Goal: Navigation & Orientation: Find specific page/section

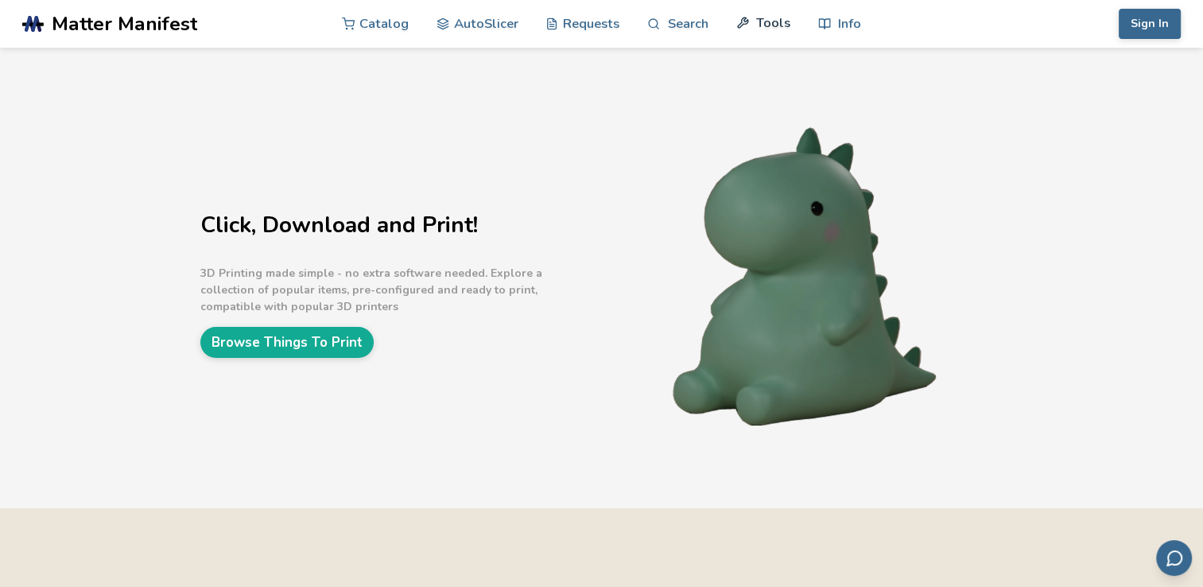
click at [762, 27] on link "Tools" at bounding box center [763, 23] width 54 height 48
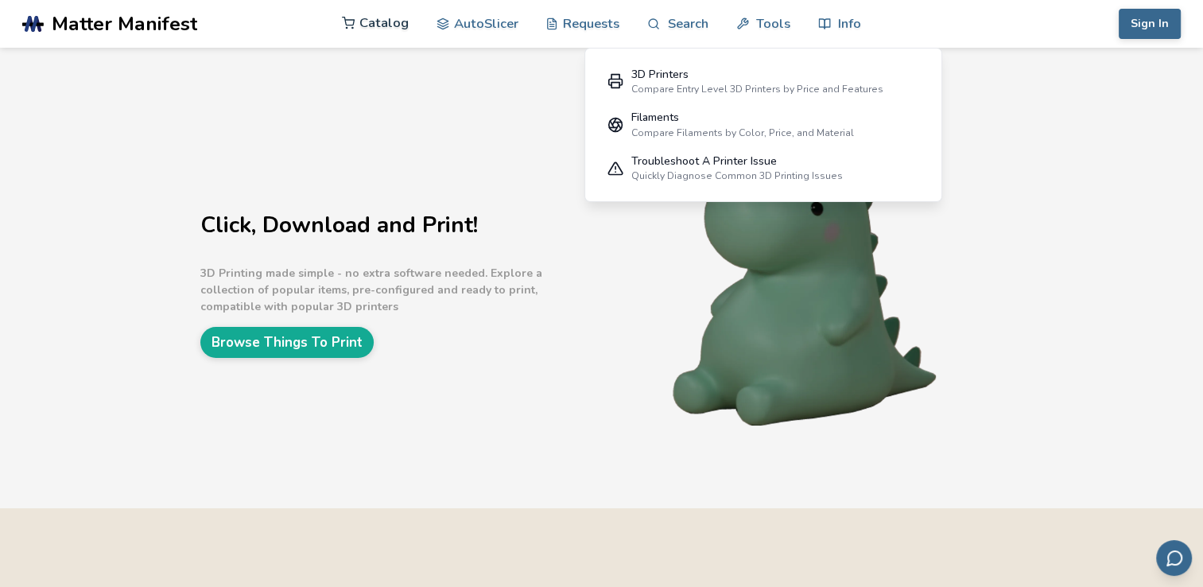
click at [386, 27] on link "Catalog" at bounding box center [375, 23] width 67 height 48
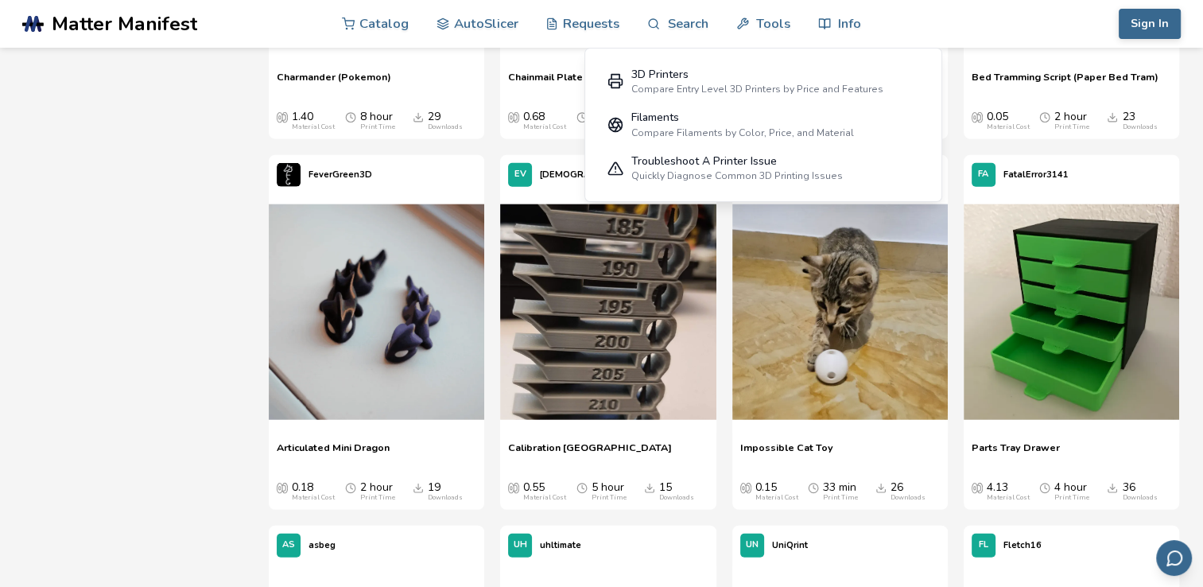
scroll to position [3816, 0]
click at [590, 447] on span "Calibration [GEOGRAPHIC_DATA]" at bounding box center [590, 452] width 164 height 24
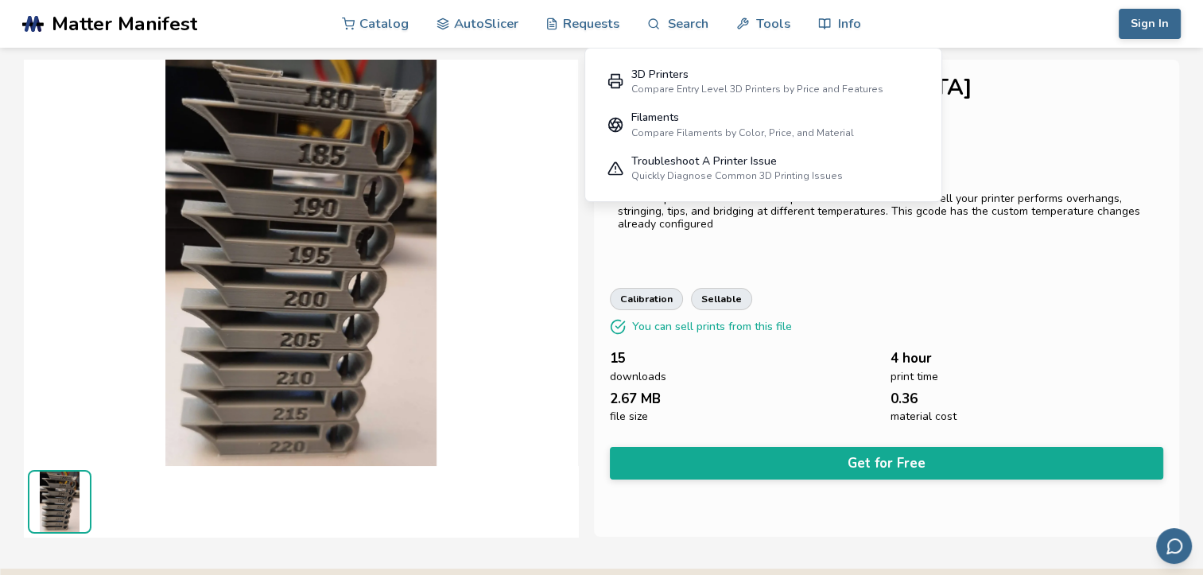
click at [1052, 255] on div "This Temperature Tower is a test print that benchmarks how well your printer pe…" at bounding box center [886, 223] width 553 height 79
click at [496, 151] on img at bounding box center [300, 261] width 553 height 415
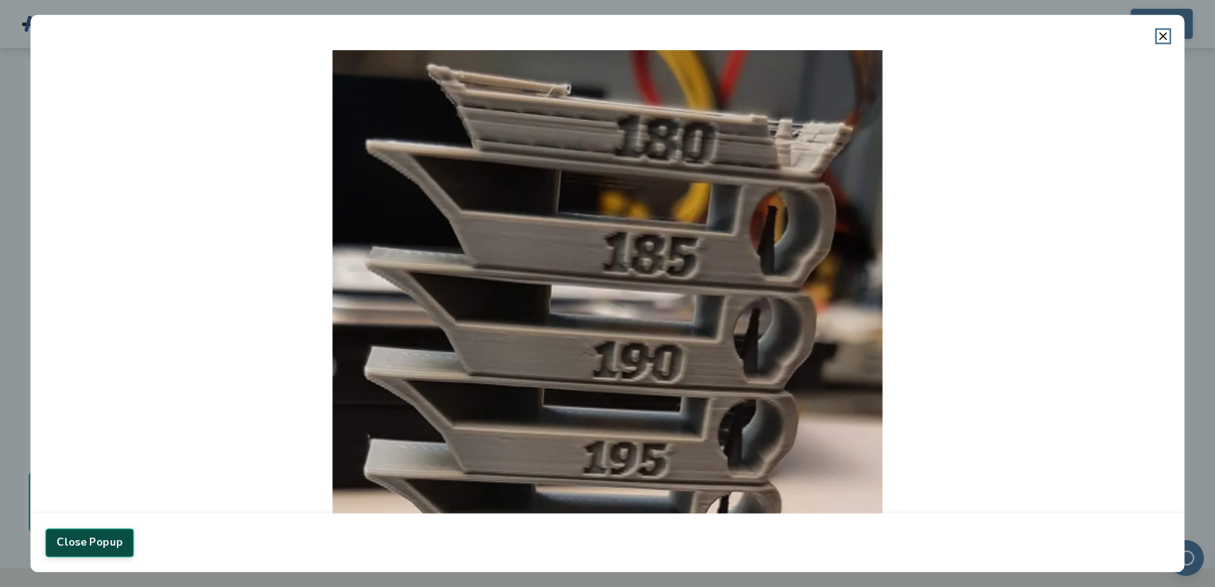
click at [46, 541] on button "Close Popup" at bounding box center [89, 542] width 88 height 29
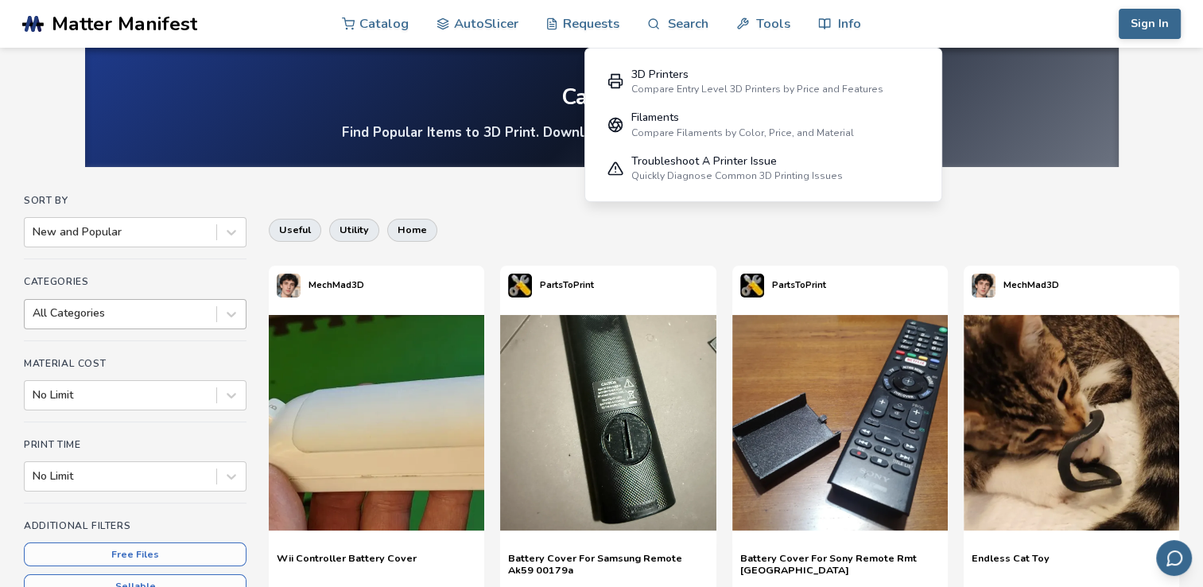
click at [246, 312] on div "All Categories" at bounding box center [135, 314] width 223 height 30
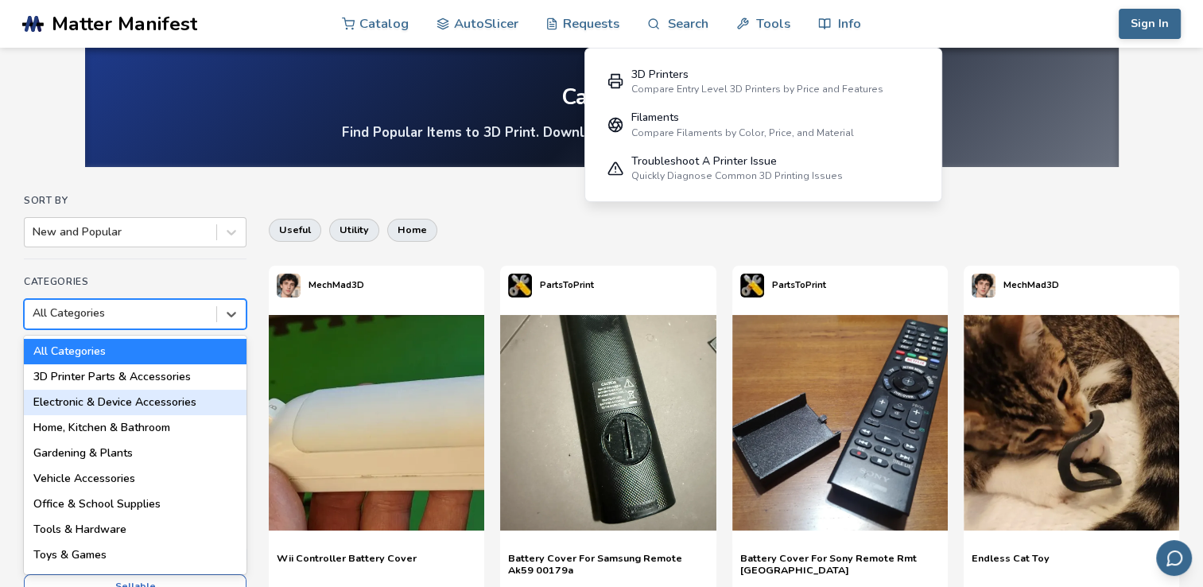
click at [148, 397] on div "Electronic & Device Accessories" at bounding box center [135, 402] width 223 height 25
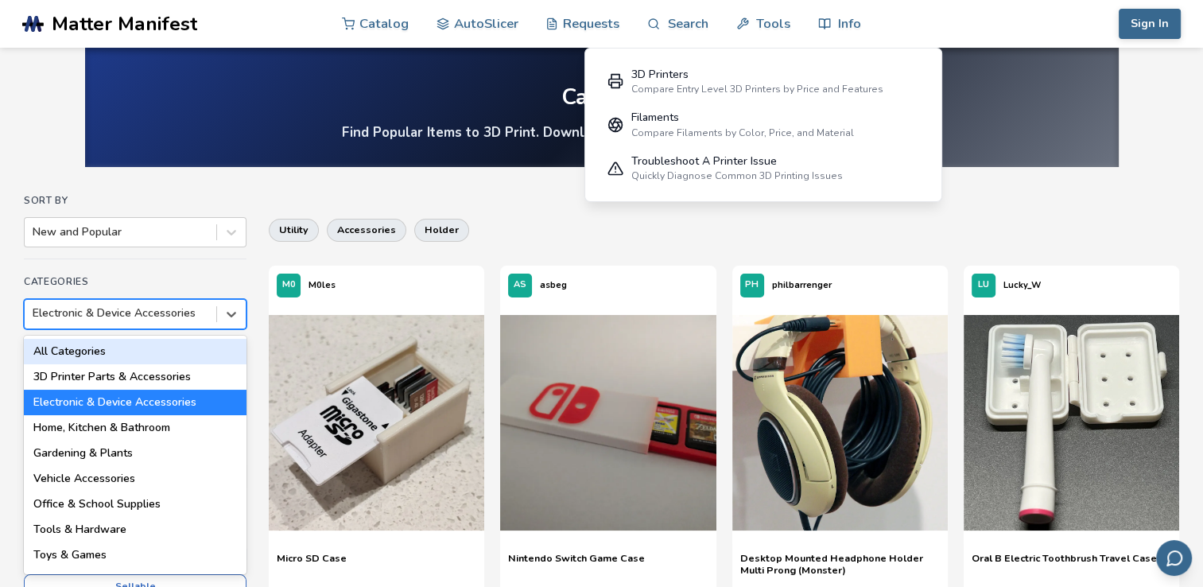
click at [211, 316] on div "Electronic & Device Accessories" at bounding box center [121, 313] width 192 height 22
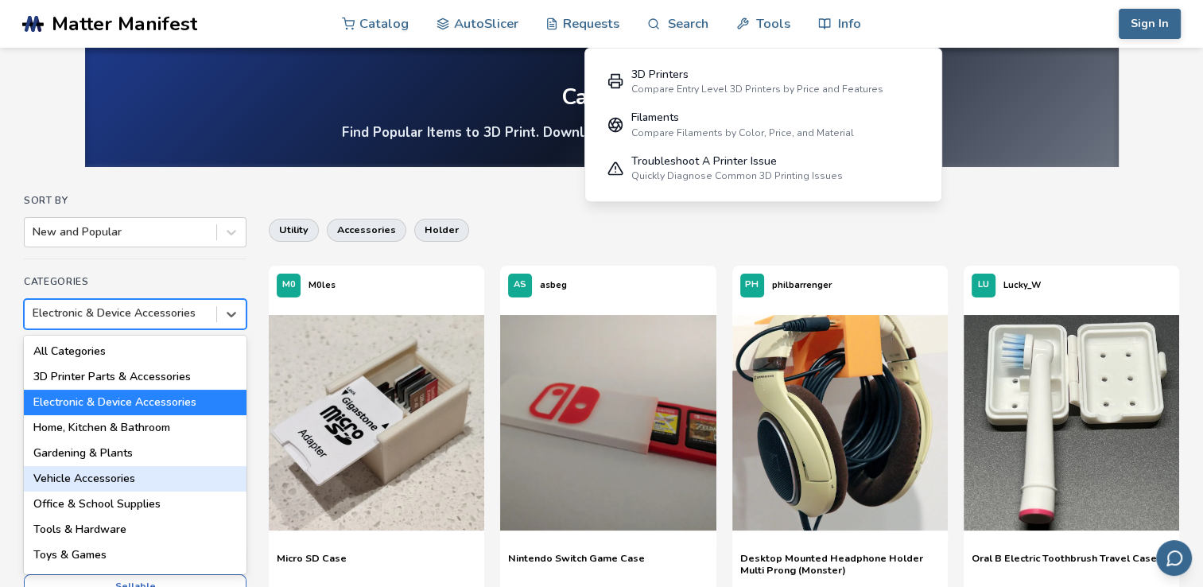
click at [134, 475] on div "Vehicle Accessories" at bounding box center [135, 478] width 223 height 25
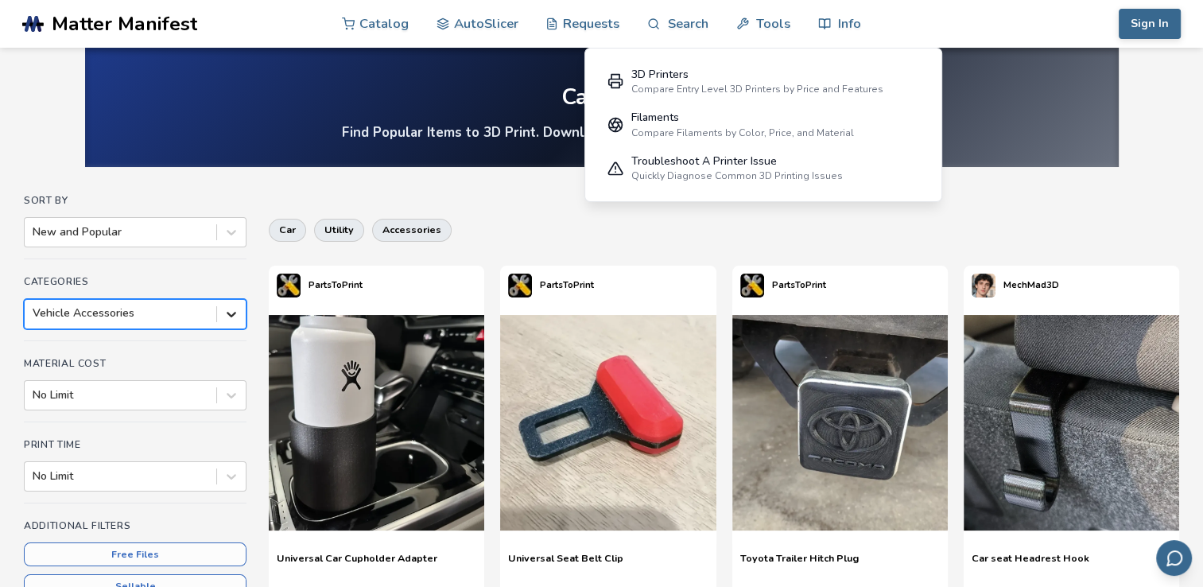
click at [235, 313] on icon at bounding box center [232, 315] width 10 height 6
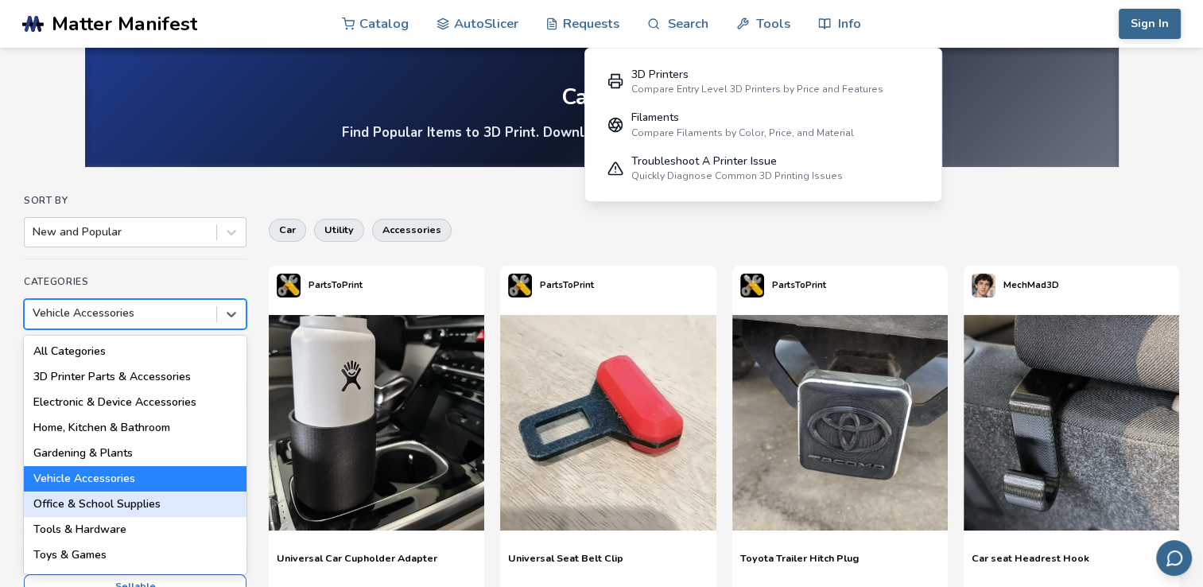
click at [76, 495] on div "Office & School Supplies" at bounding box center [135, 503] width 223 height 25
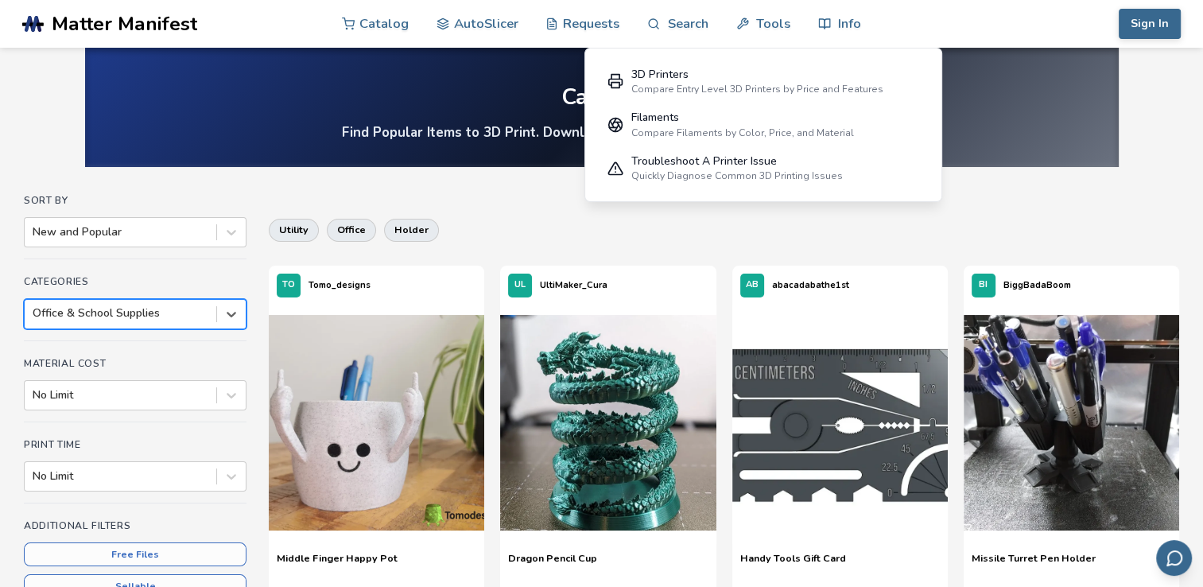
scroll to position [79, 0]
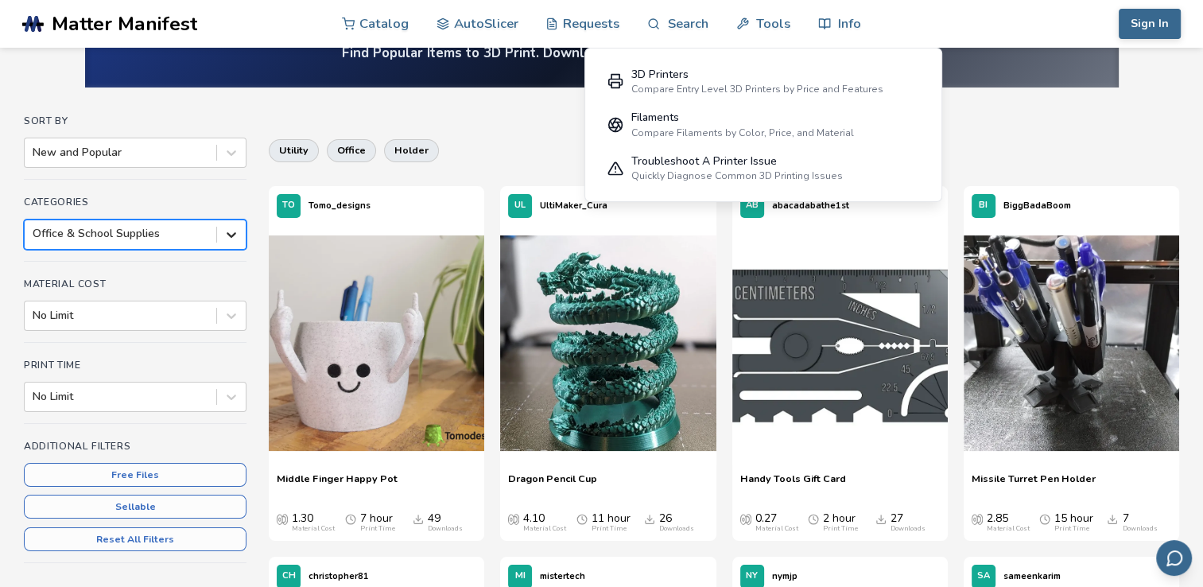
click at [218, 229] on div at bounding box center [231, 234] width 29 height 29
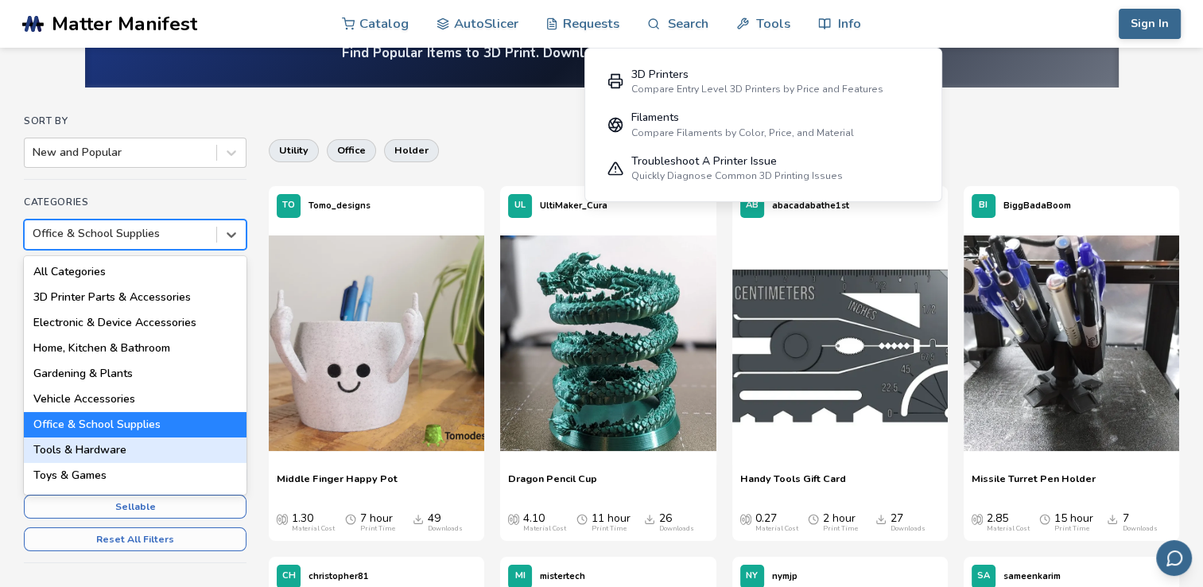
click at [98, 455] on div "Tools & Hardware" at bounding box center [135, 449] width 223 height 25
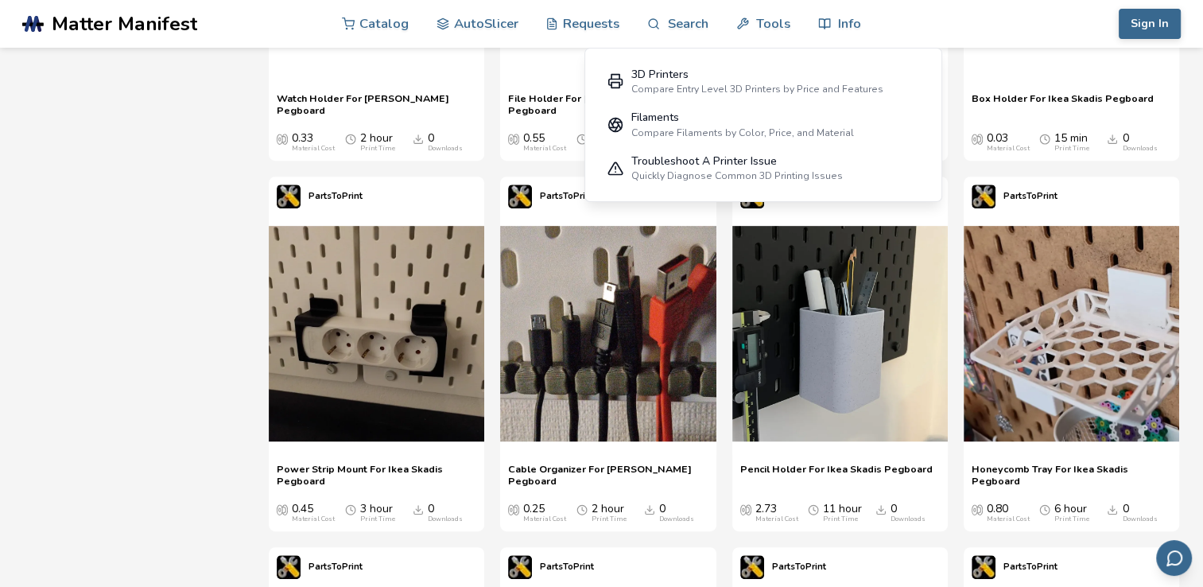
scroll to position [6200, 0]
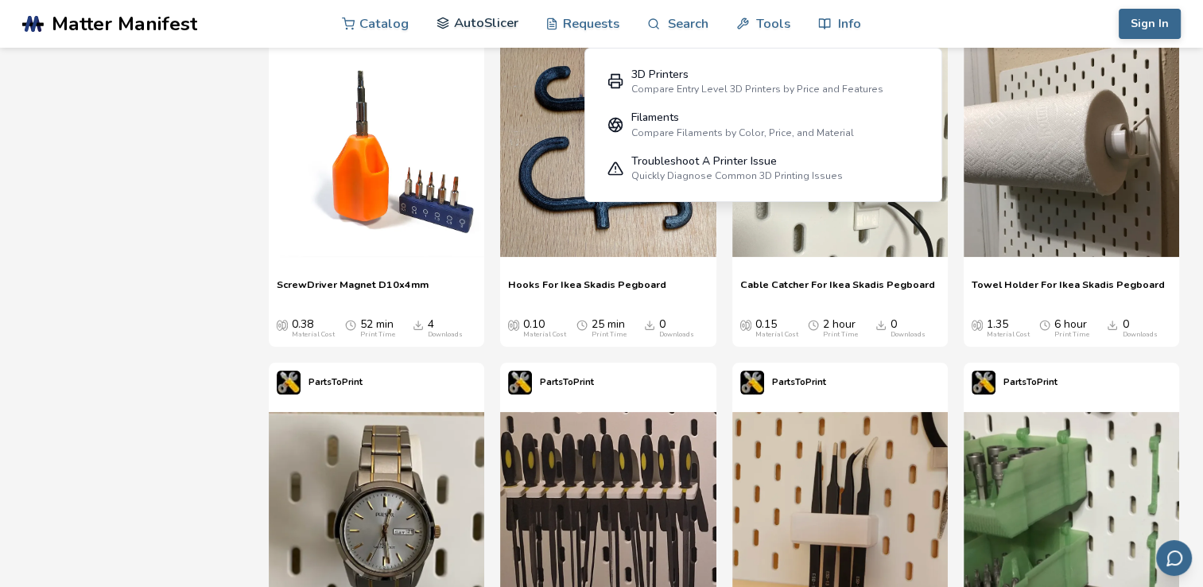
click at [457, 22] on link "AutoSlicer" at bounding box center [477, 23] width 82 height 48
